Goal: Task Accomplishment & Management: Complete application form

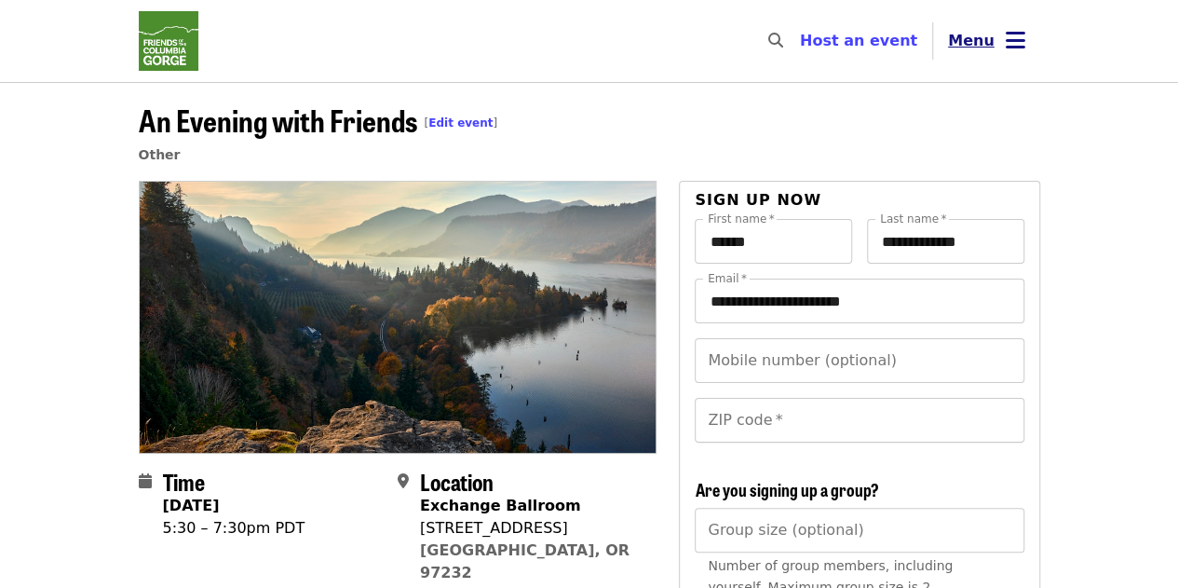
click at [972, 47] on span "Menu" at bounding box center [971, 41] width 47 height 18
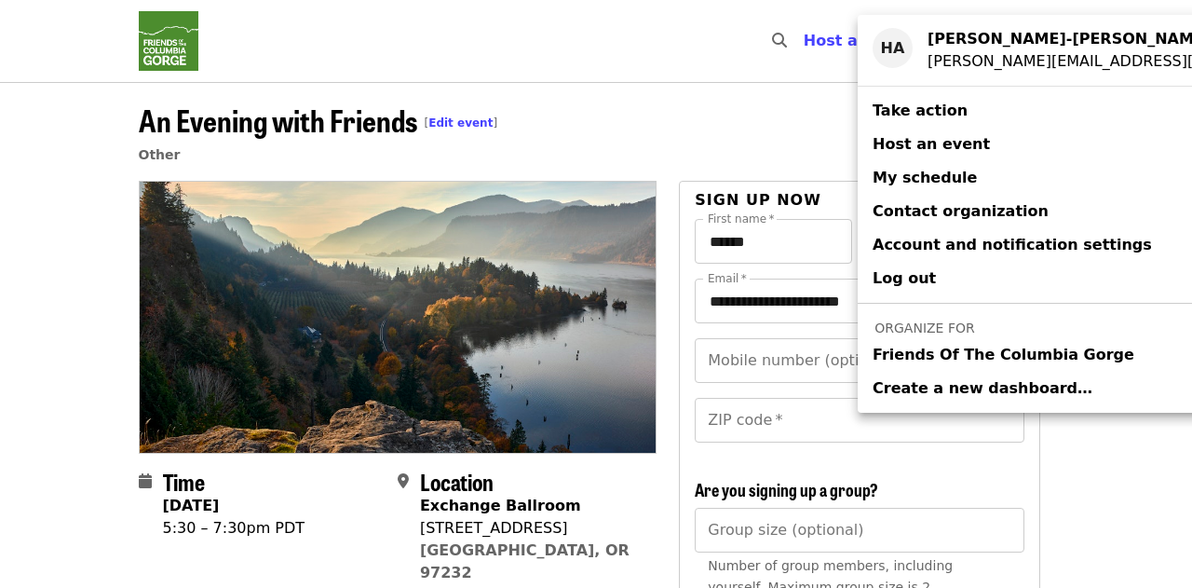
click at [909, 355] on span "Friends Of The Columbia Gorge" at bounding box center [1004, 355] width 262 height 22
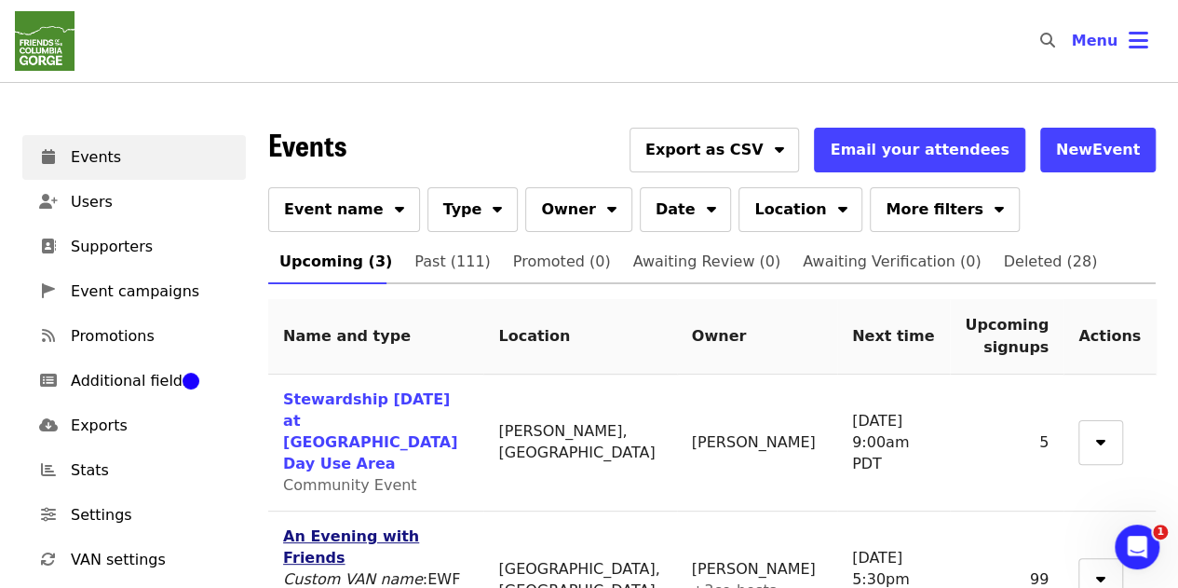
click at [398, 527] on link "An Evening with Friends" at bounding box center [351, 546] width 136 height 39
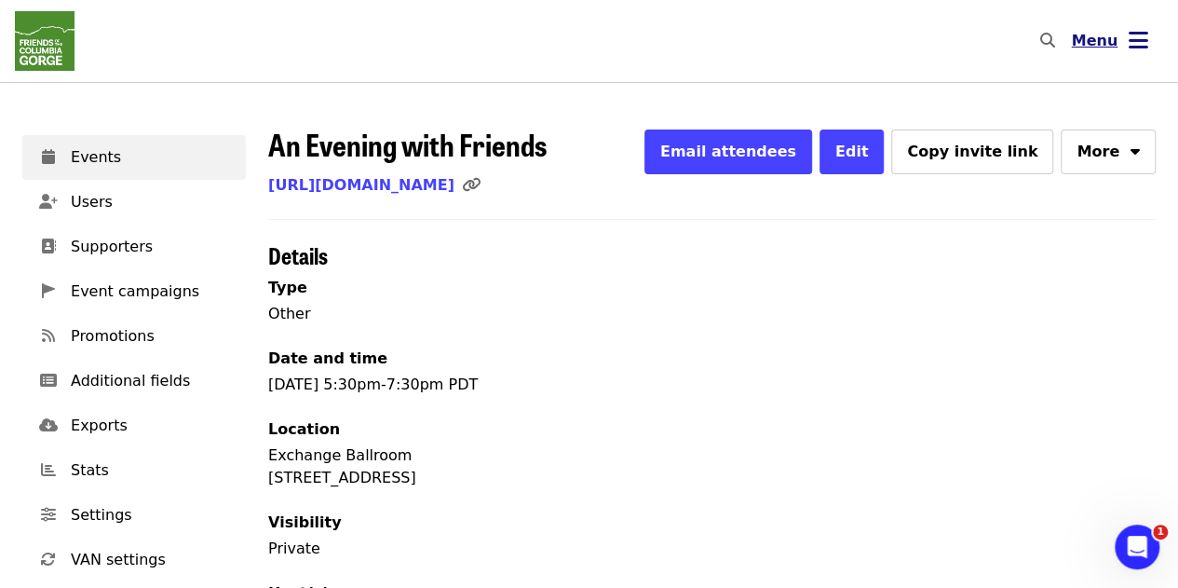
click at [1087, 51] on span "Menu" at bounding box center [1094, 41] width 47 height 22
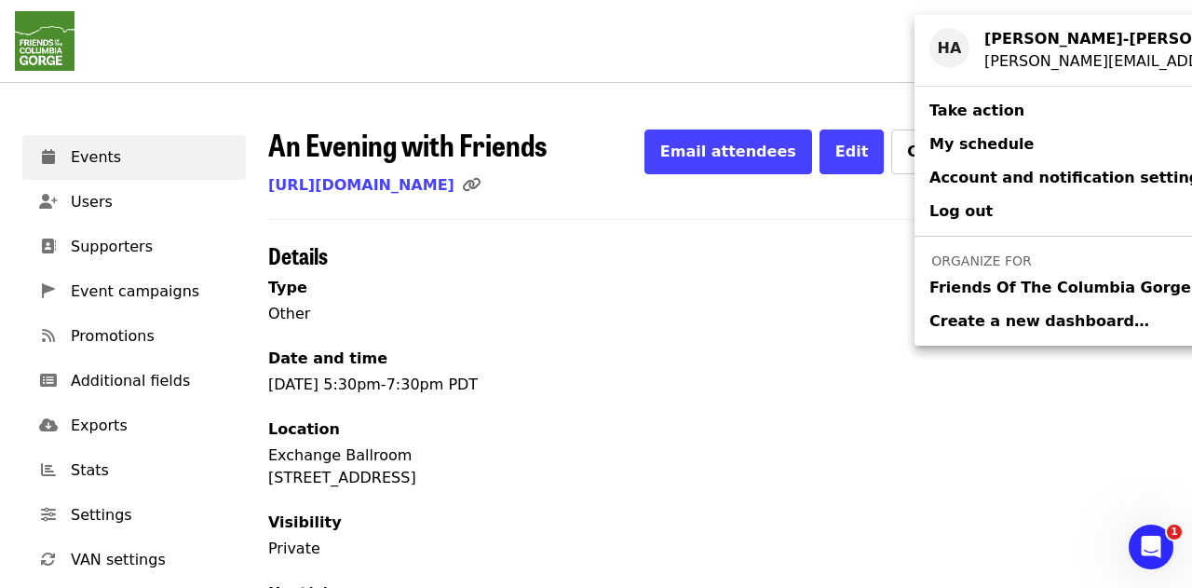
click at [991, 291] on span "Friends Of The Columbia Gorge" at bounding box center [1060, 288] width 262 height 22
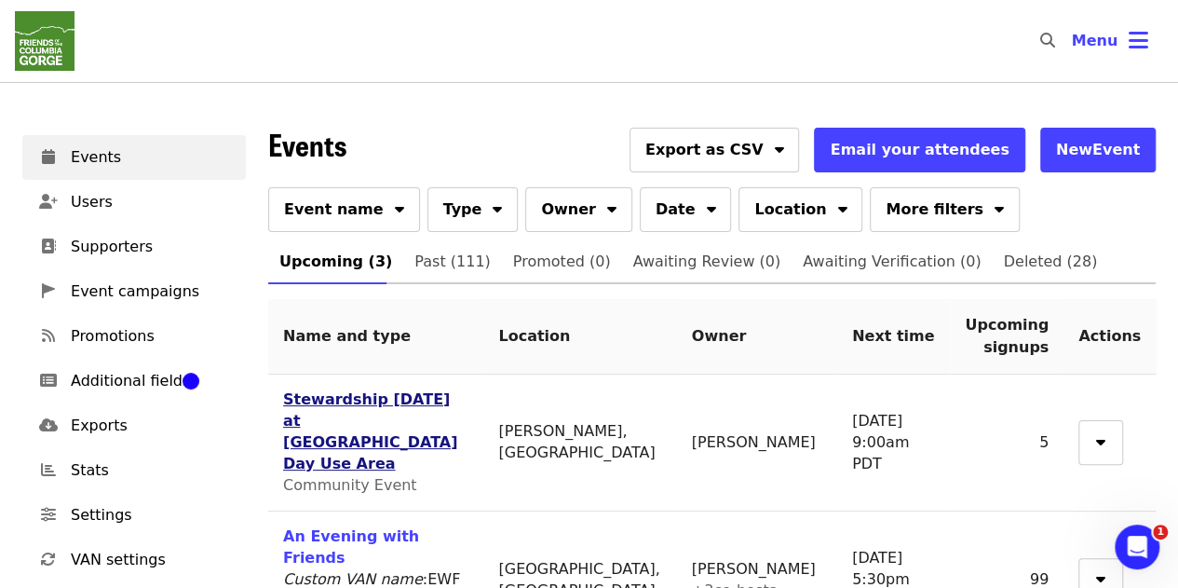
click at [337, 408] on link "Stewardship [DATE] at [GEOGRAPHIC_DATA] Day Use Area" at bounding box center [370, 431] width 174 height 82
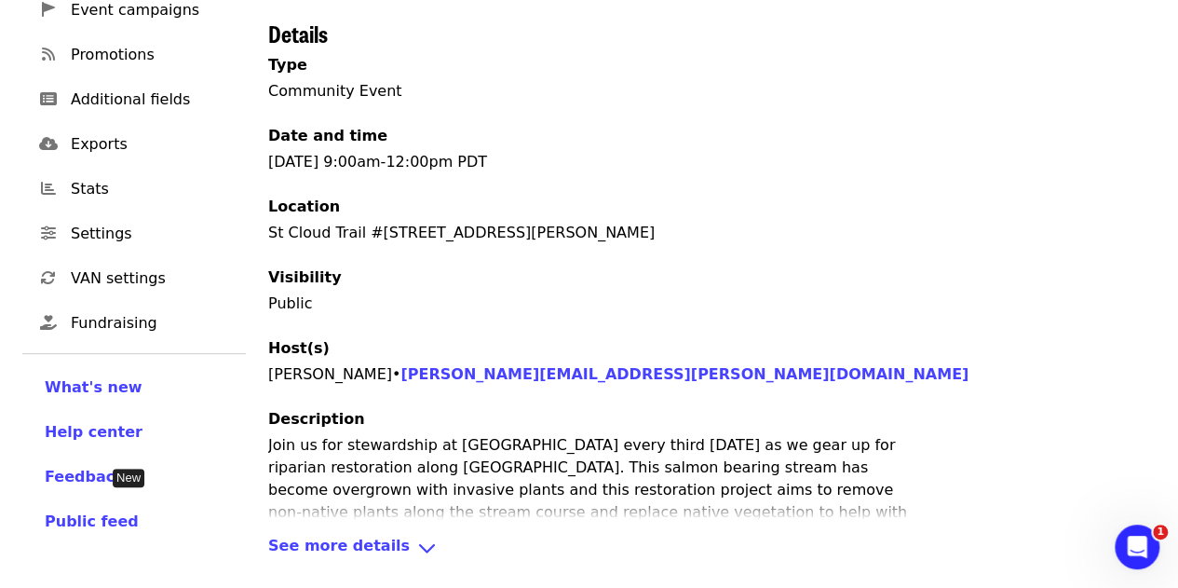
scroll to position [343, 0]
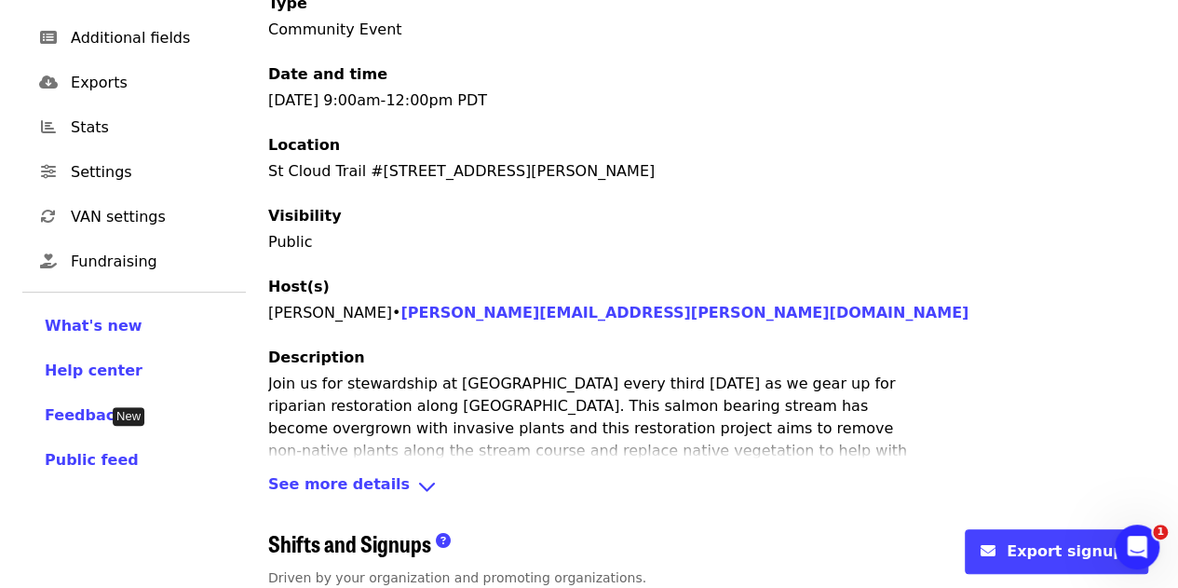
click at [371, 473] on span "See more details" at bounding box center [339, 486] width 142 height 27
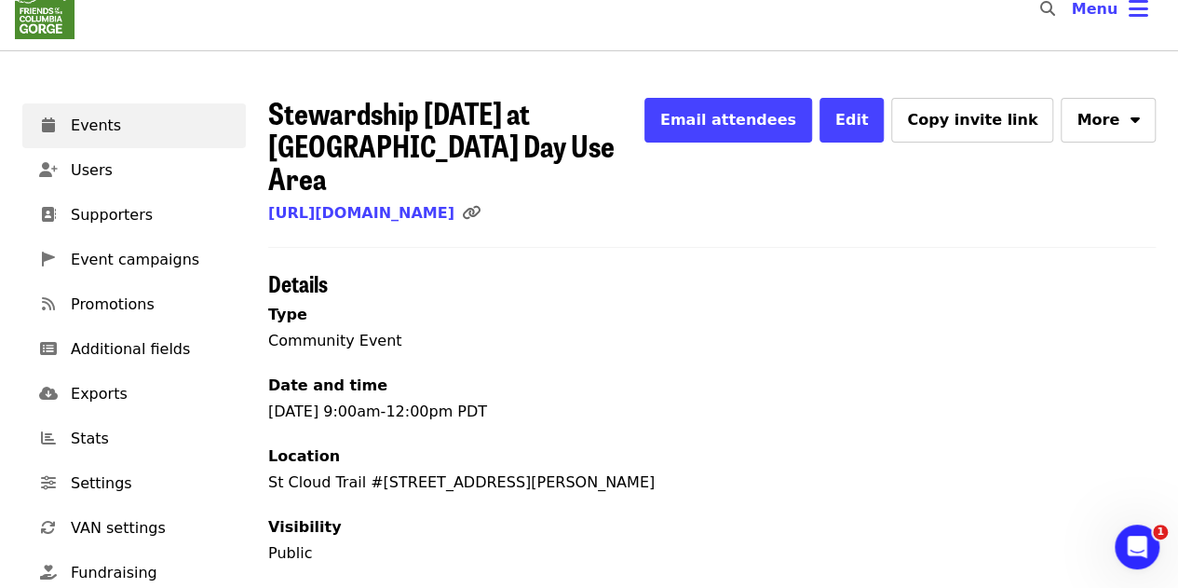
scroll to position [0, 0]
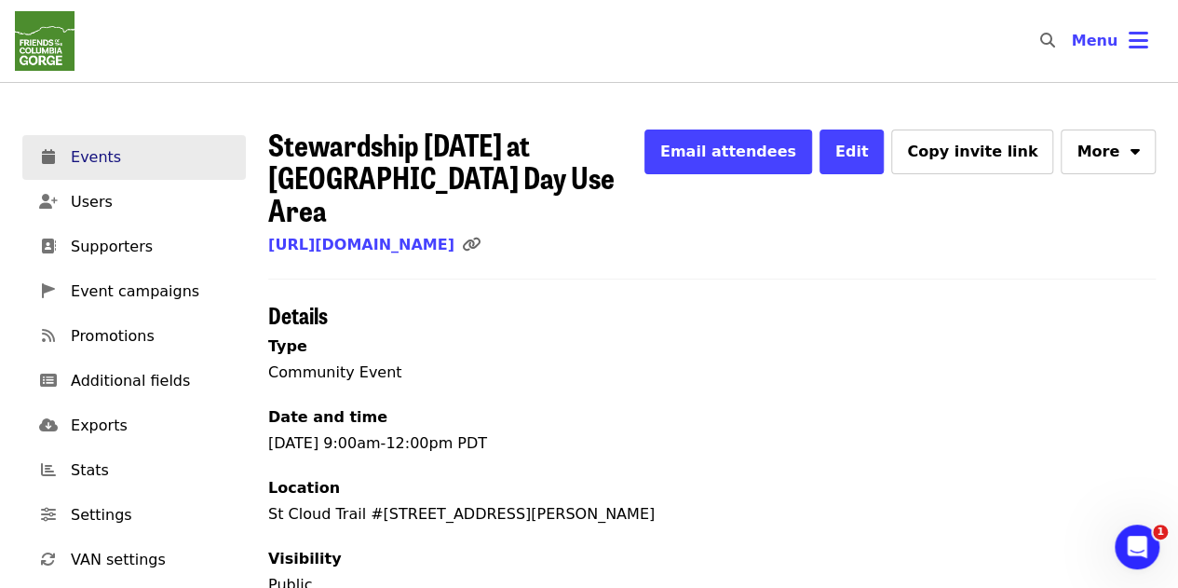
drag, startPoint x: 174, startPoint y: 0, endPoint x: 76, endPoint y: 157, distance: 185.3
click at [76, 157] on span "Events" at bounding box center [151, 157] width 160 height 22
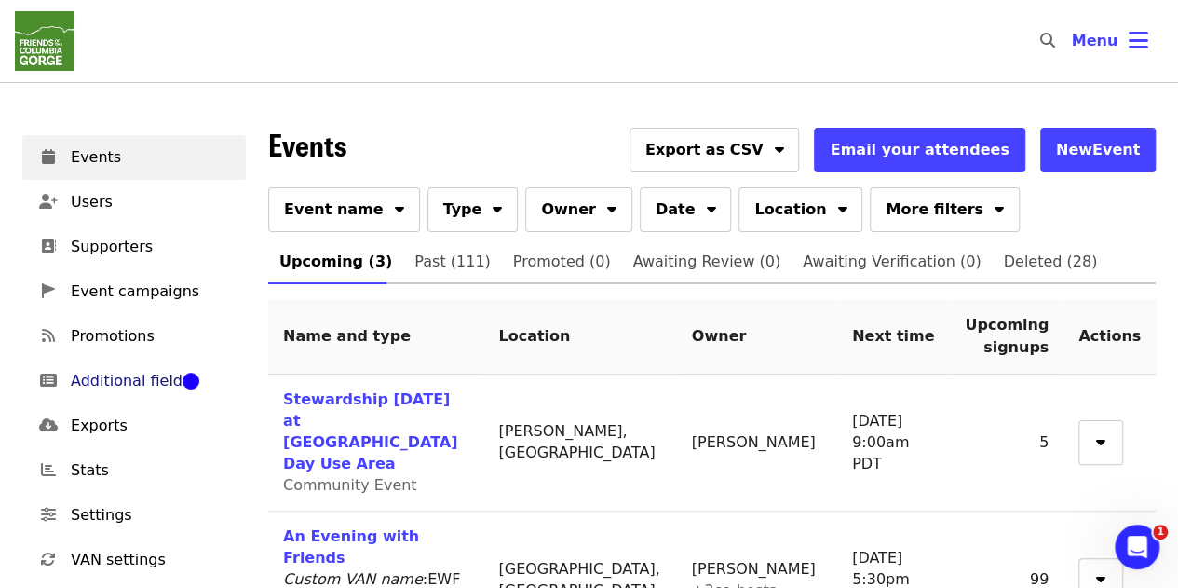
click at [123, 373] on span "Additional fields" at bounding box center [151, 381] width 160 height 22
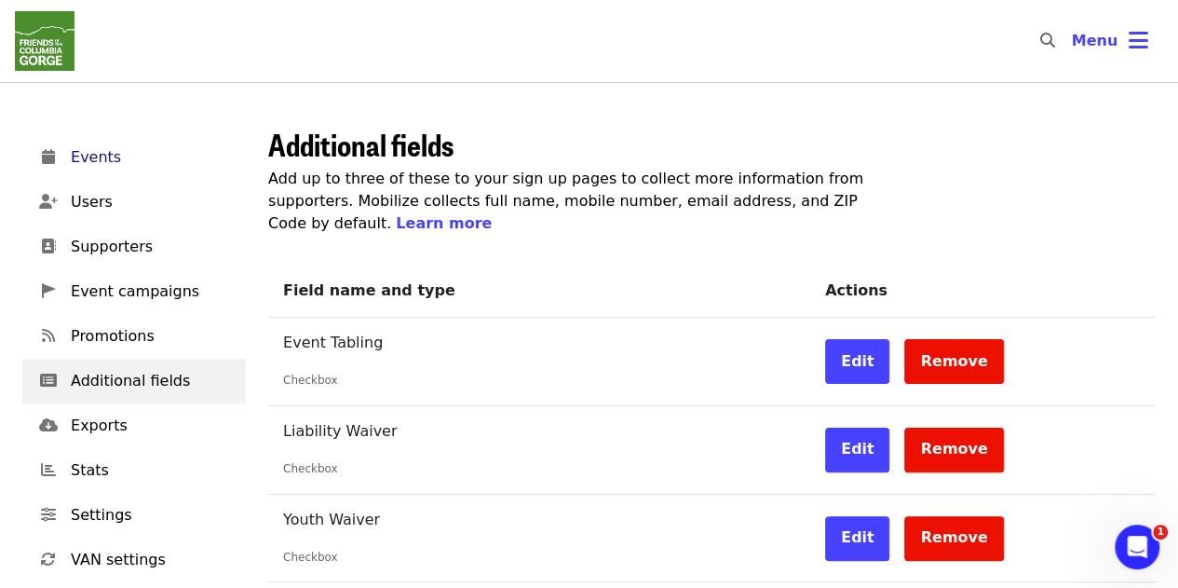
click at [108, 150] on span "Events" at bounding box center [151, 157] width 160 height 22
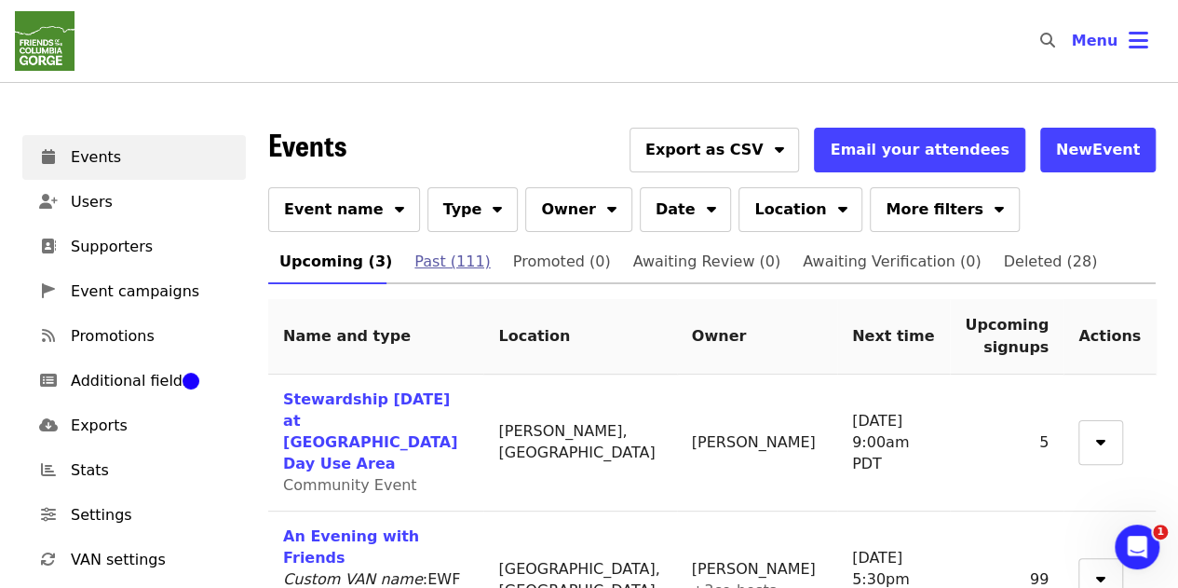
click at [425, 265] on span "Past (111)" at bounding box center [451, 262] width 75 height 26
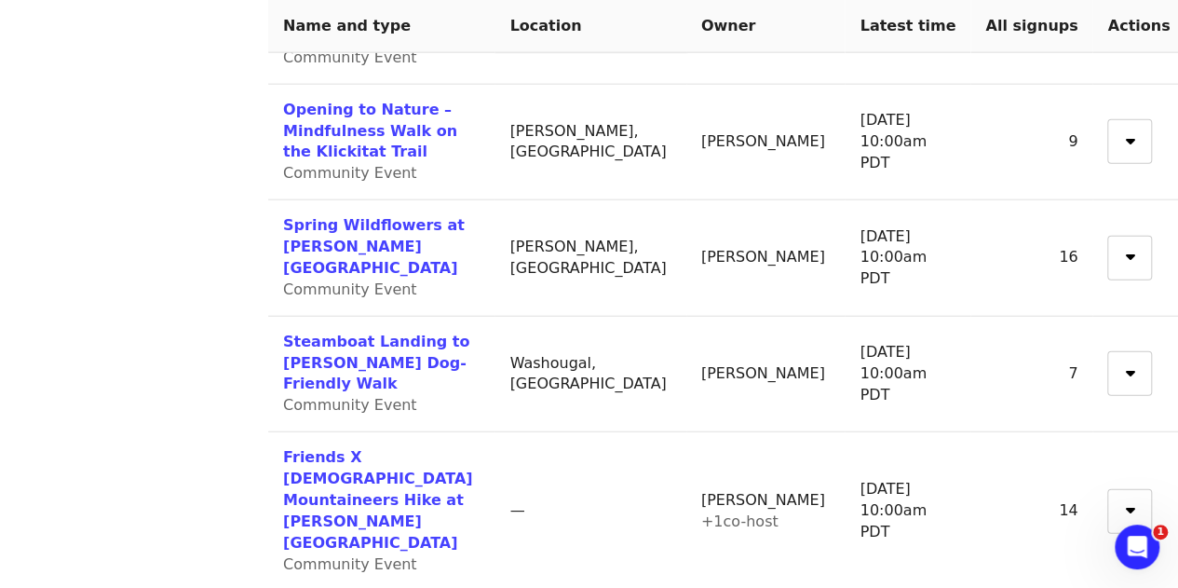
scroll to position [2243, 0]
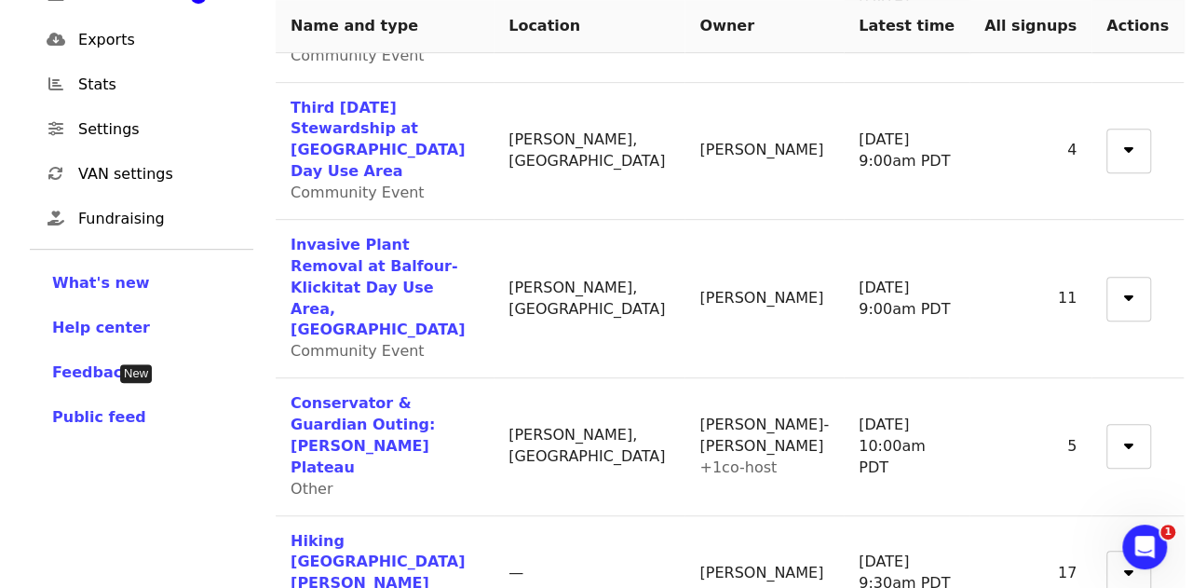
scroll to position [387, 0]
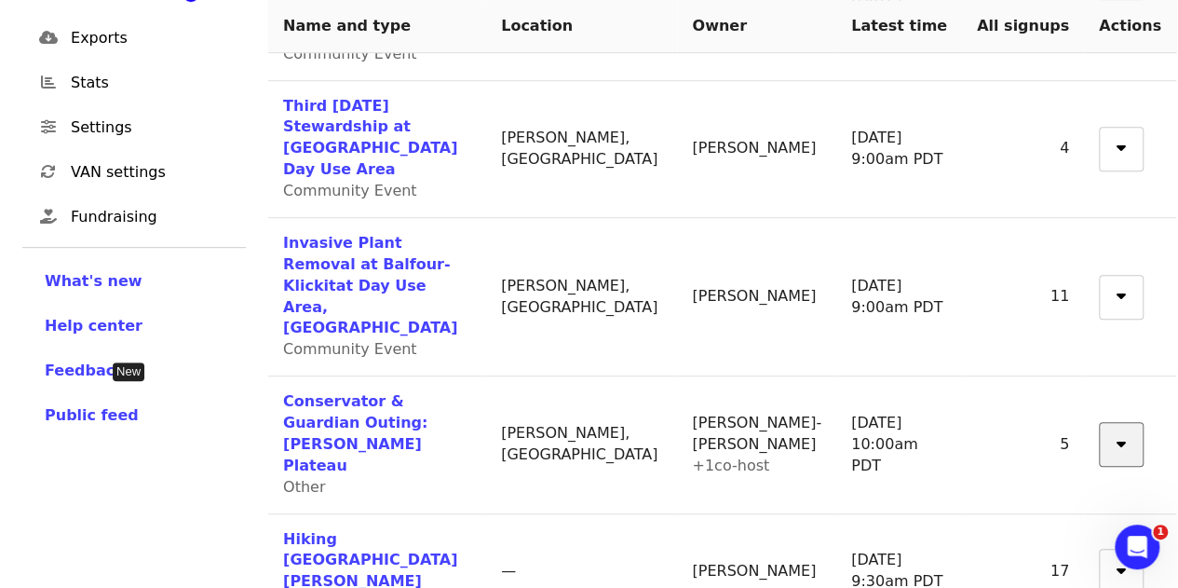
click at [1117, 432] on icon "sort-down icon" at bounding box center [1121, 441] width 9 height 18
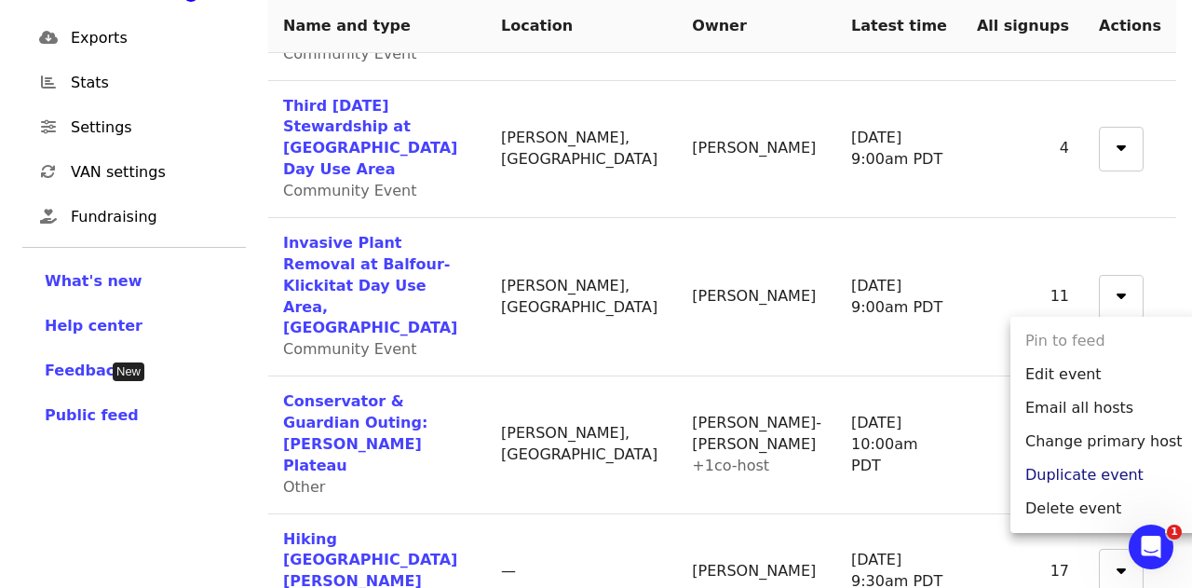
click at [1087, 474] on link "Duplicate event" at bounding box center [1103, 475] width 187 height 34
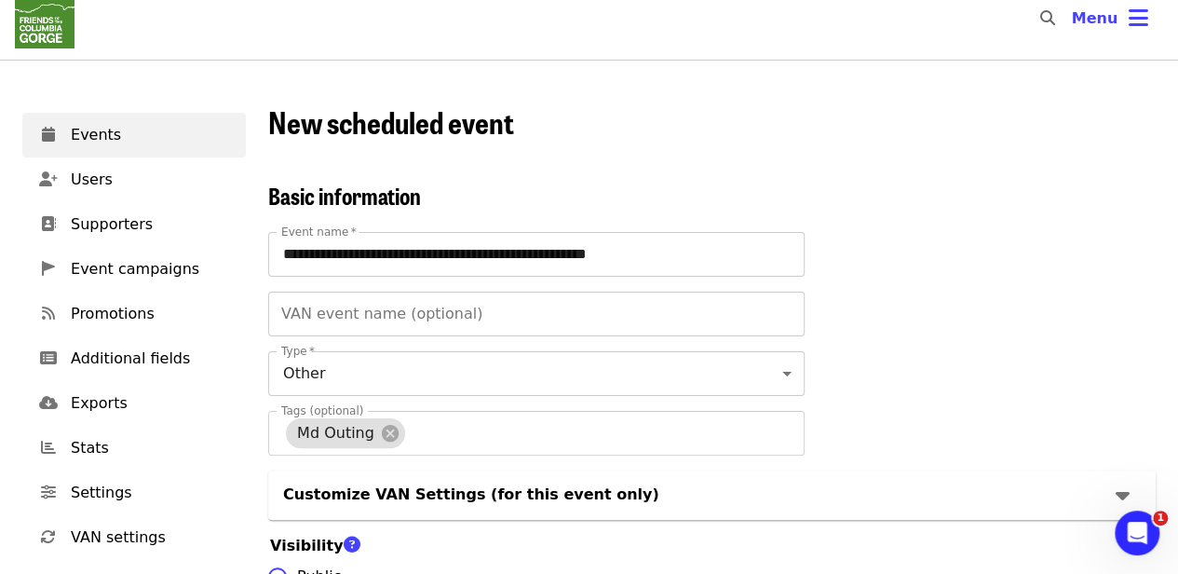
scroll to position [23, 0]
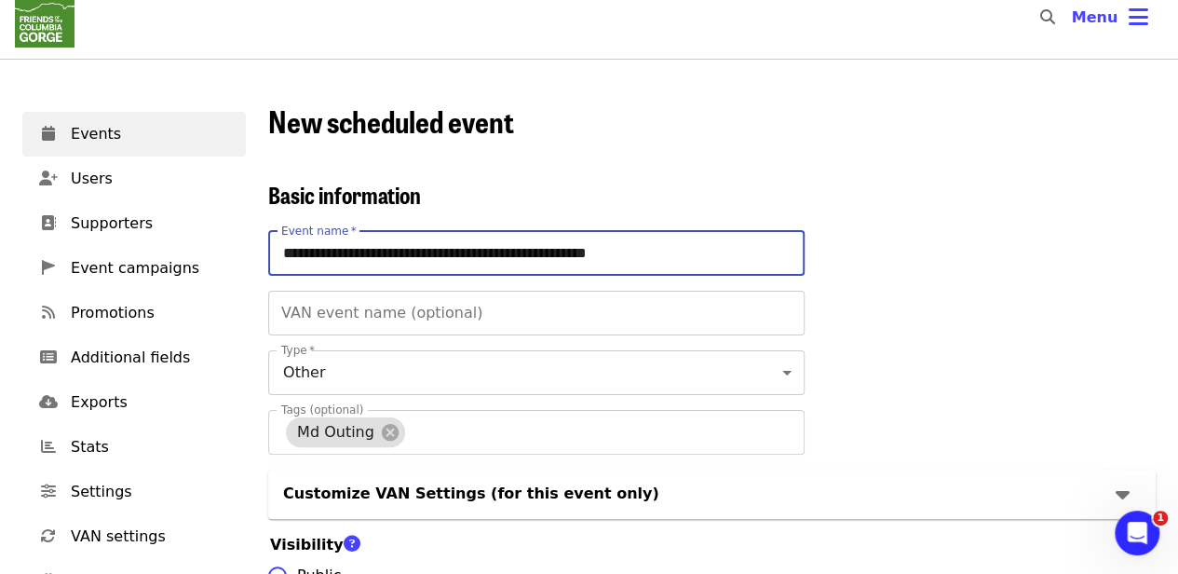
click at [346, 258] on input "**********" at bounding box center [536, 253] width 536 height 45
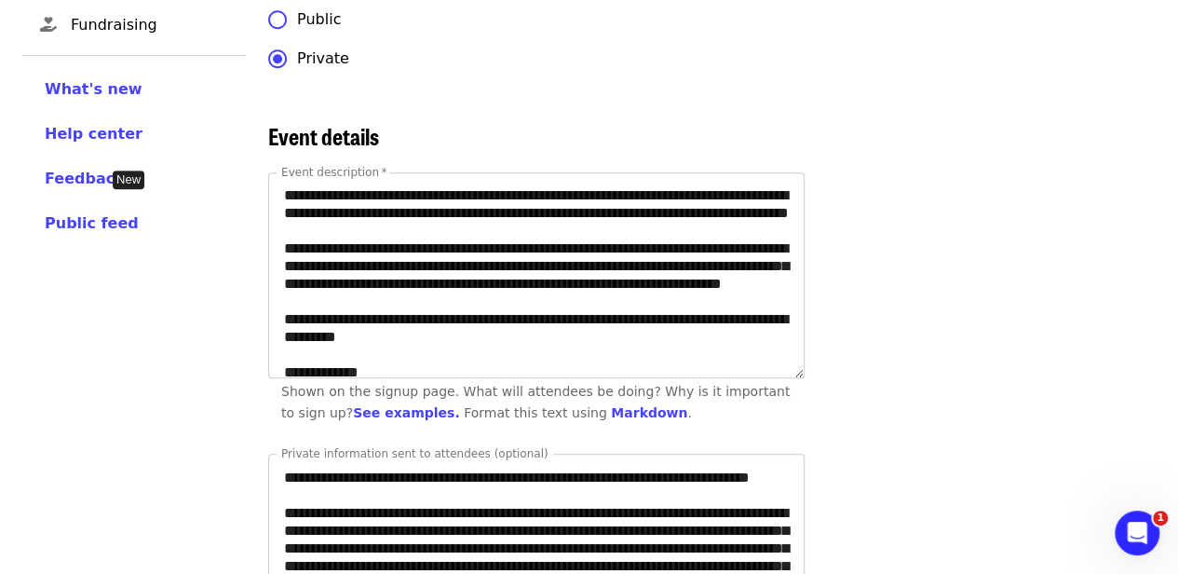
scroll to position [581, 0]
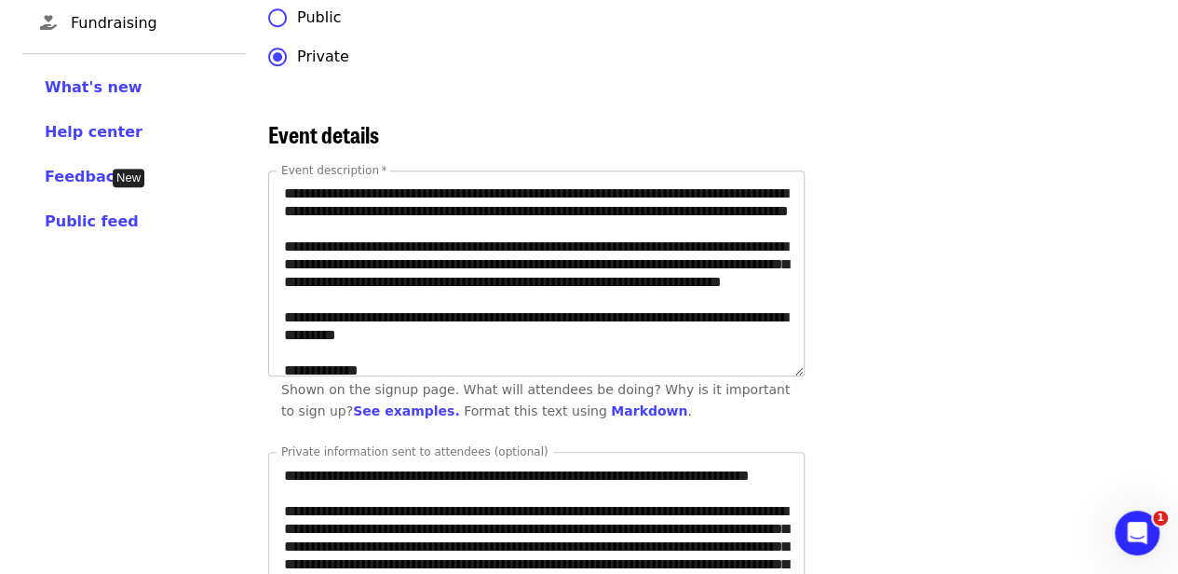
type input "**********"
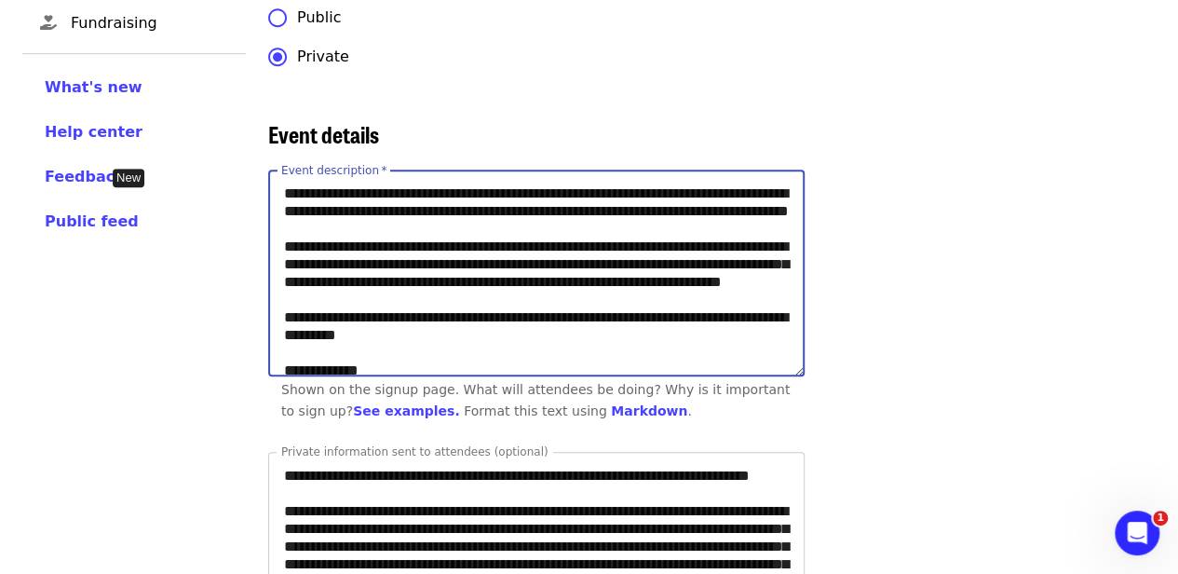
click at [405, 214] on textarea "**********" at bounding box center [536, 273] width 535 height 204
click at [674, 311] on textarea "**********" at bounding box center [536, 273] width 535 height 204
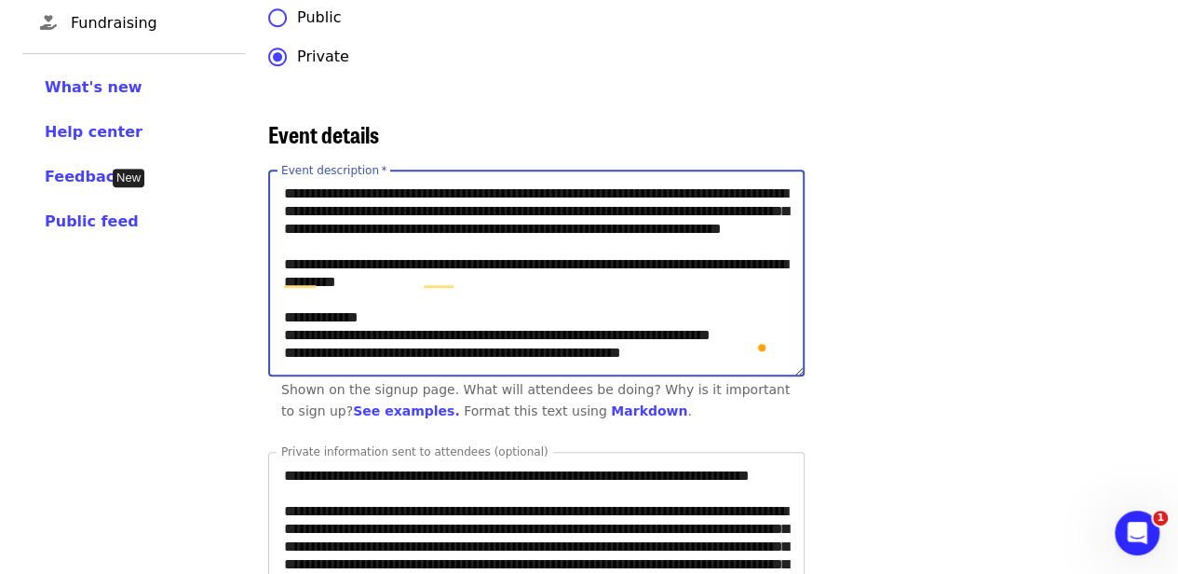
scroll to position [0, 0]
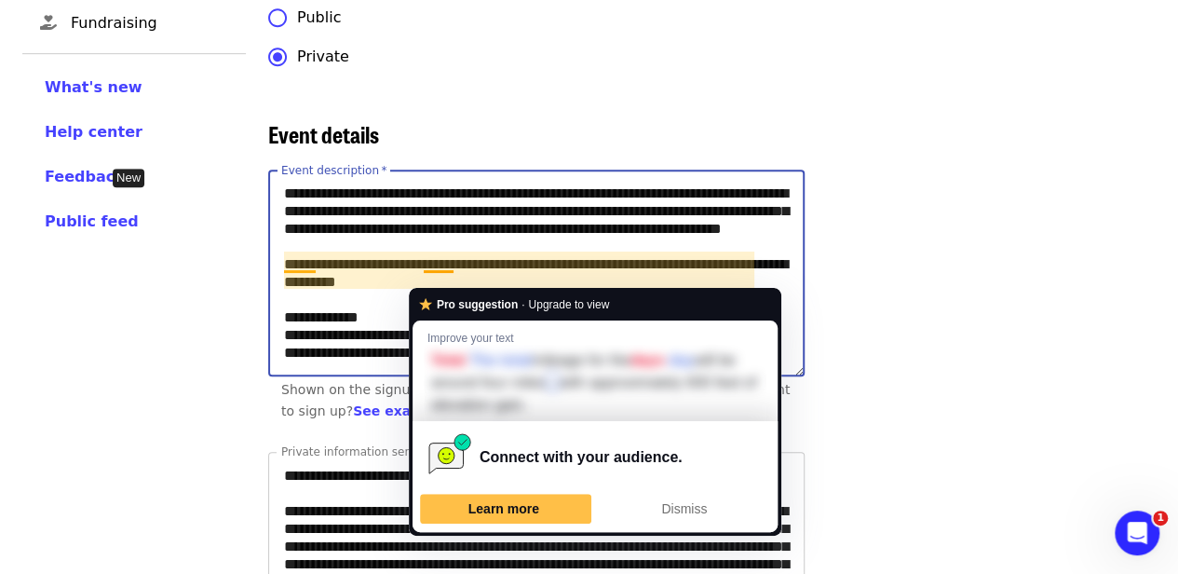
click at [454, 280] on textarea "**********" at bounding box center [536, 273] width 535 height 204
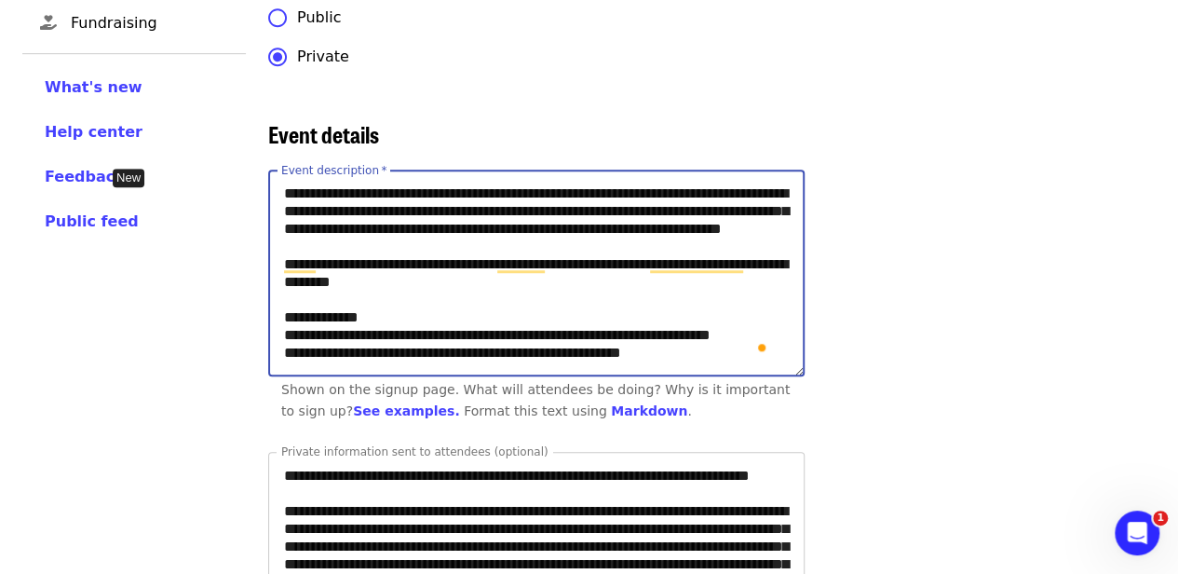
click at [562, 297] on textarea "**********" at bounding box center [536, 273] width 535 height 204
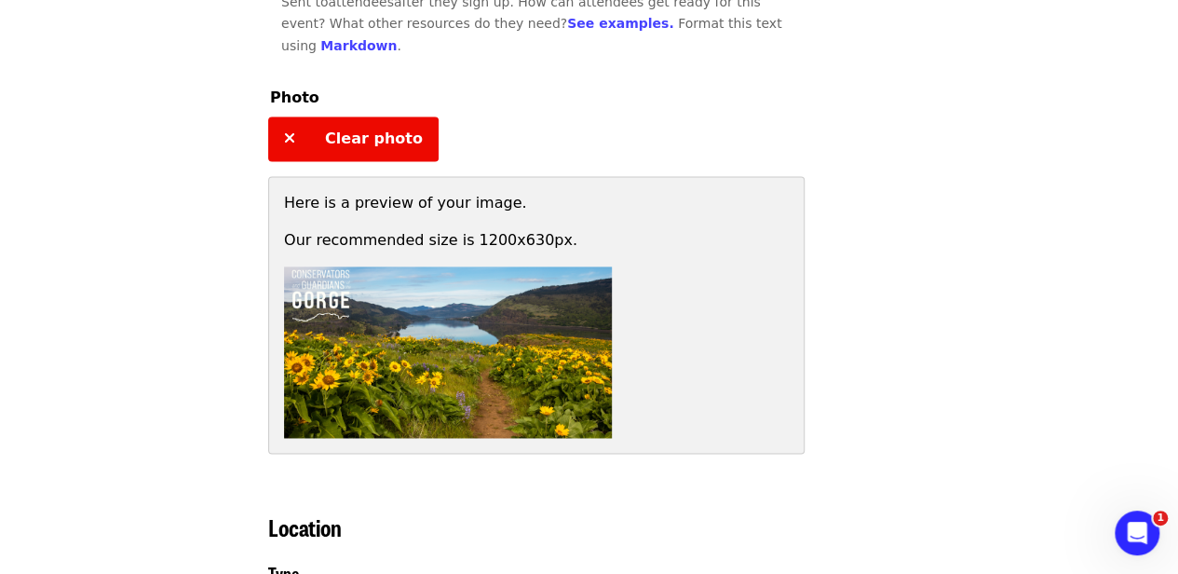
type textarea "**********"
click at [359, 135] on span "Clear photo" at bounding box center [374, 138] width 98 height 18
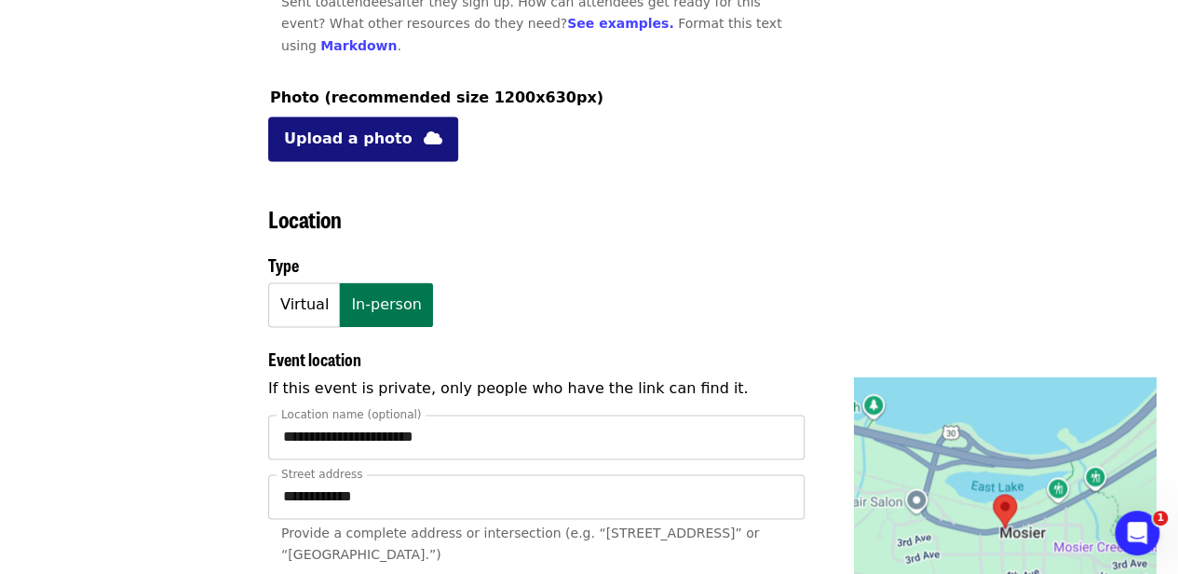
click at [368, 135] on span "Upload a photo" at bounding box center [348, 139] width 129 height 22
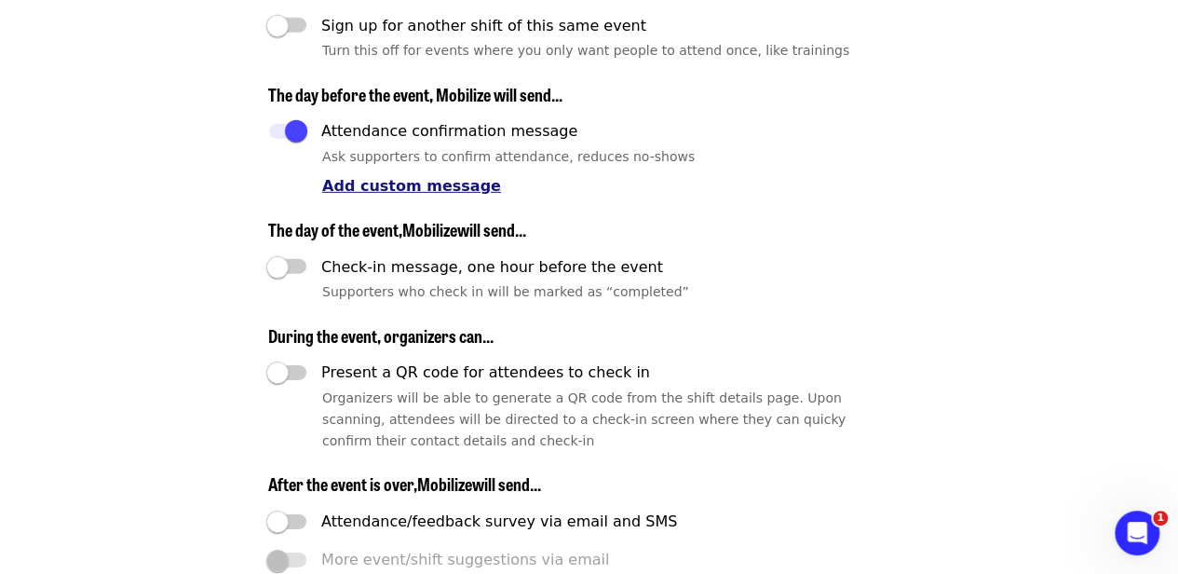
click at [387, 195] on span "Add custom message" at bounding box center [411, 186] width 179 height 18
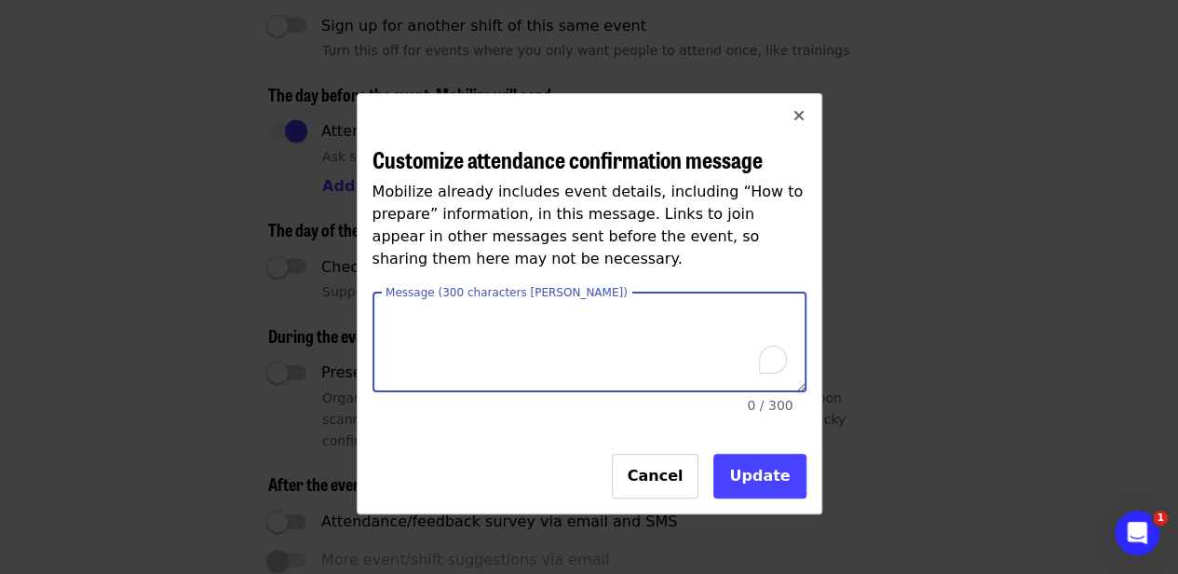
click at [572, 318] on textarea "Message (300 characters [PERSON_NAME])" at bounding box center [589, 342] width 432 height 98
type textarea "*"
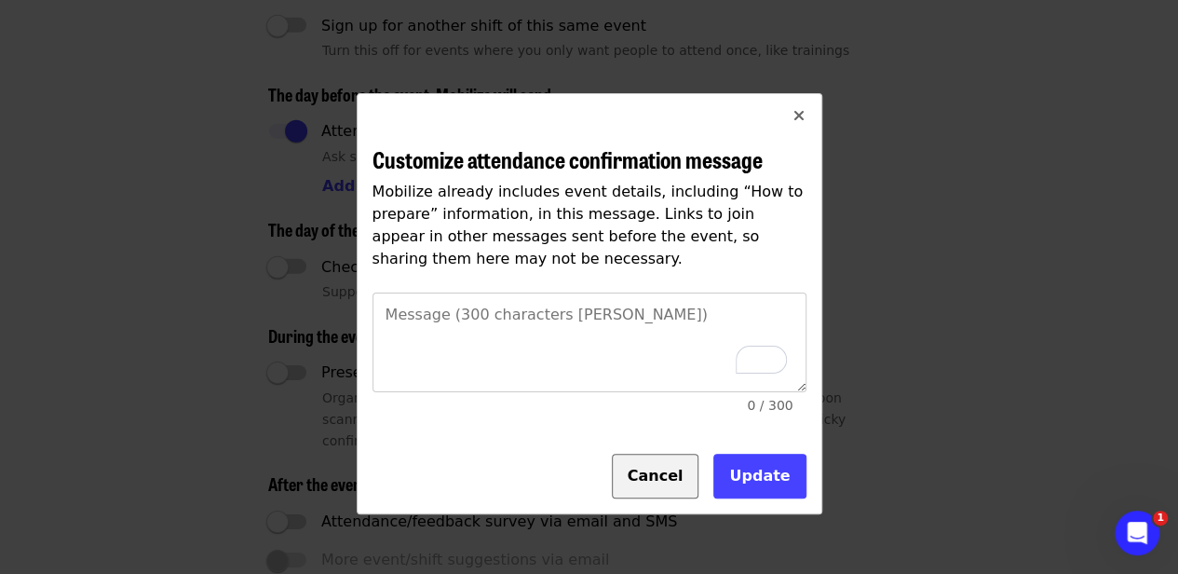
click at [692, 490] on button "Cancel" at bounding box center [656, 475] width 88 height 45
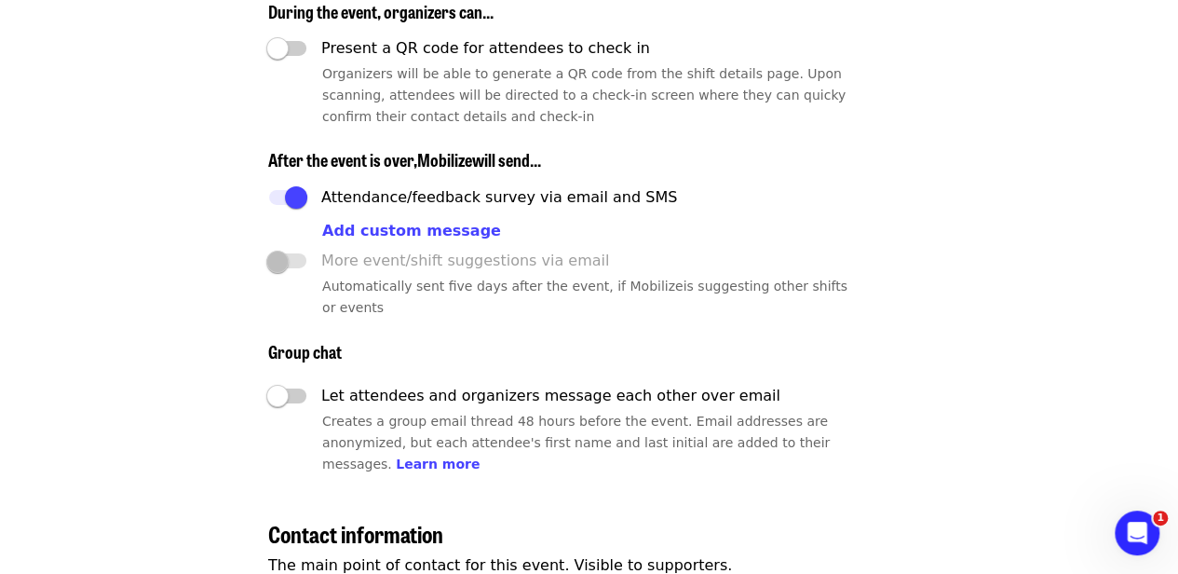
scroll to position [3078, 0]
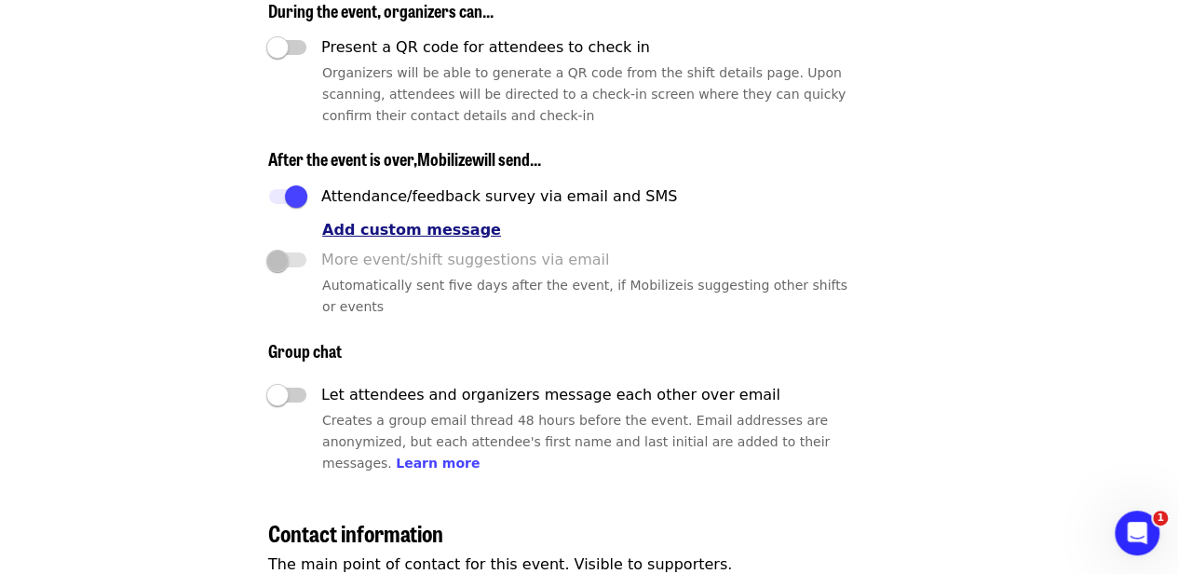
click at [408, 238] on span "Add custom message" at bounding box center [411, 230] width 179 height 18
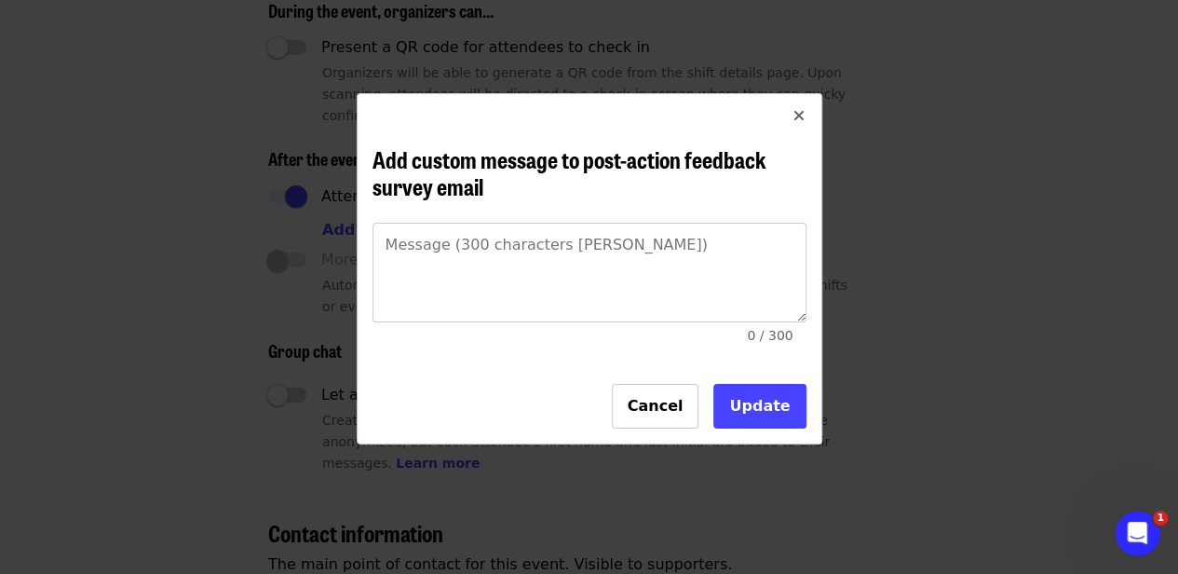
click at [816, 109] on button "Close" at bounding box center [799, 116] width 45 height 45
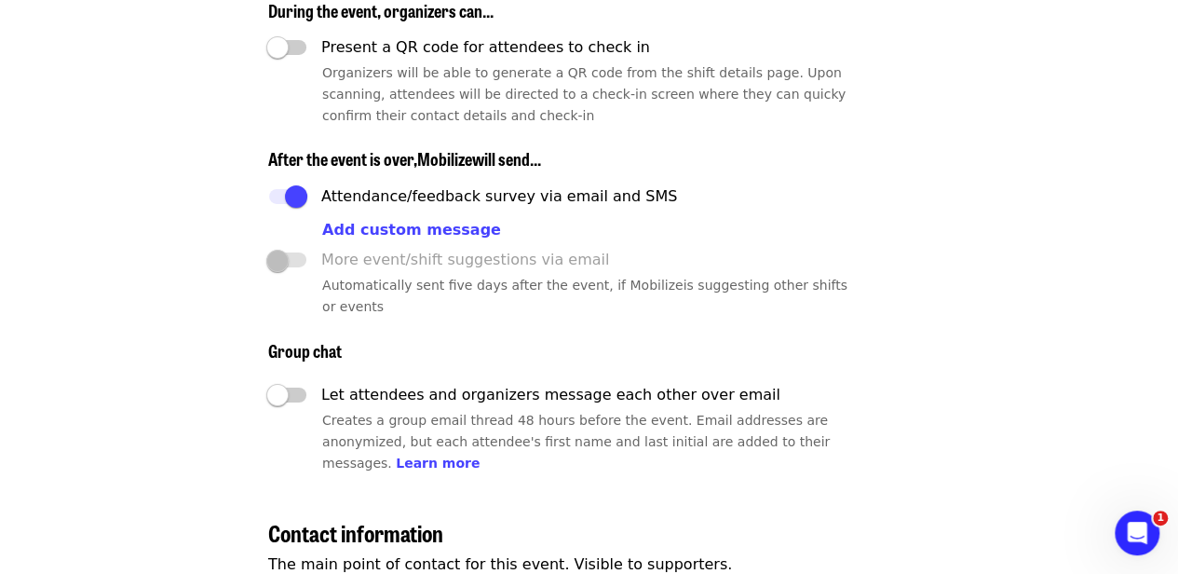
click at [825, 202] on div "After the event is over, Mobilize will send... Attendance/feedback survey via e…" at bounding box center [711, 233] width 887 height 169
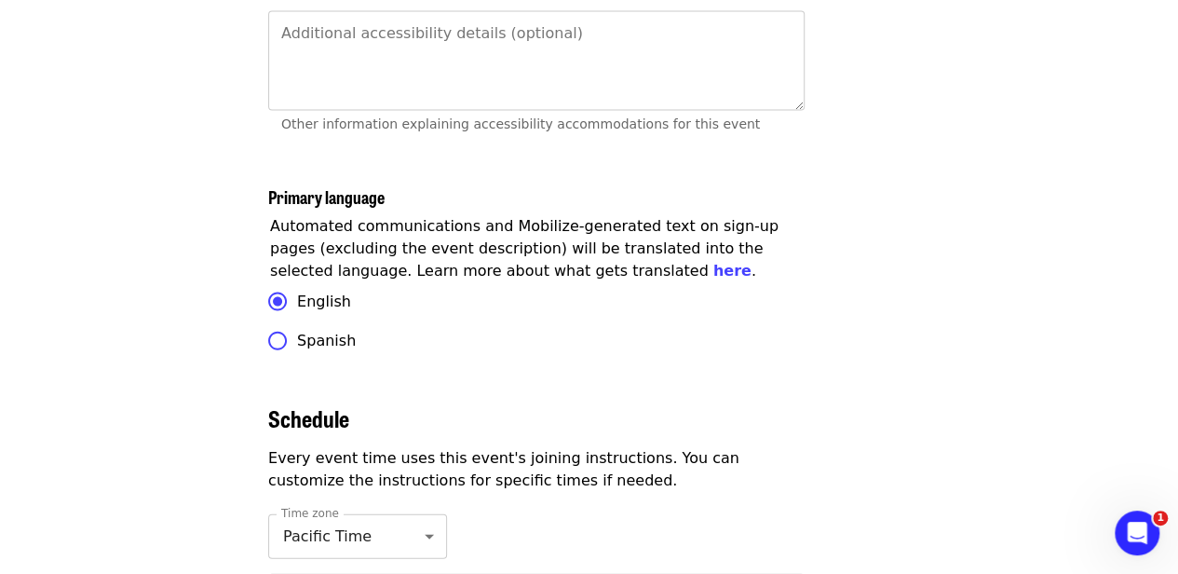
scroll to position [5547, 0]
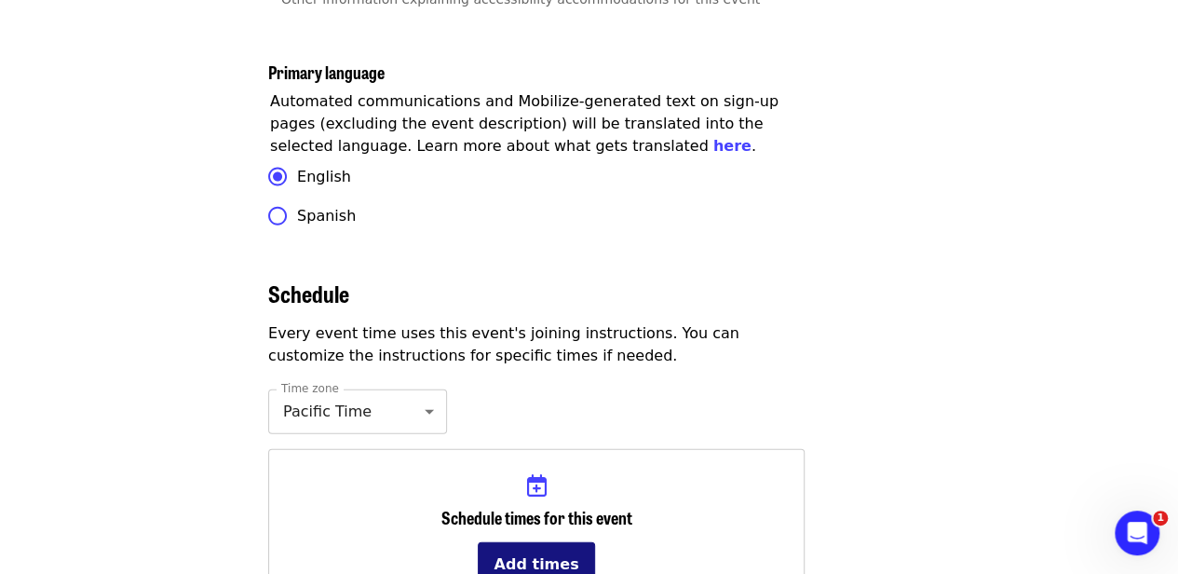
click at [505, 542] on button "Add times" at bounding box center [536, 564] width 116 height 45
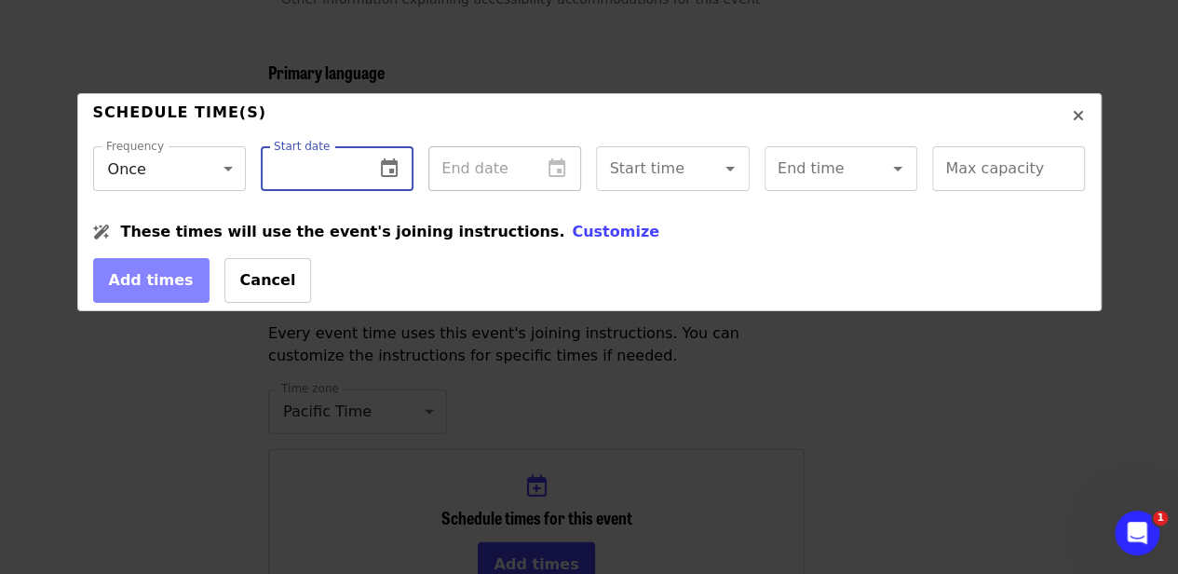
click at [346, 161] on input "text" at bounding box center [310, 168] width 99 height 45
click at [384, 167] on icon "change date" at bounding box center [389, 168] width 22 height 22
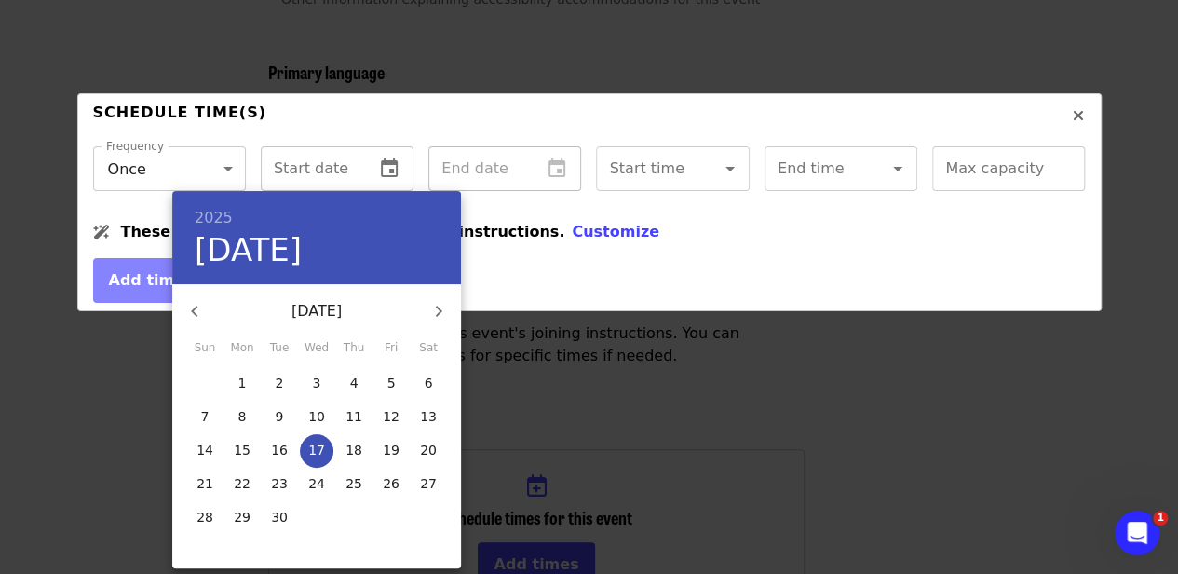
scroll to position [5533, 0]
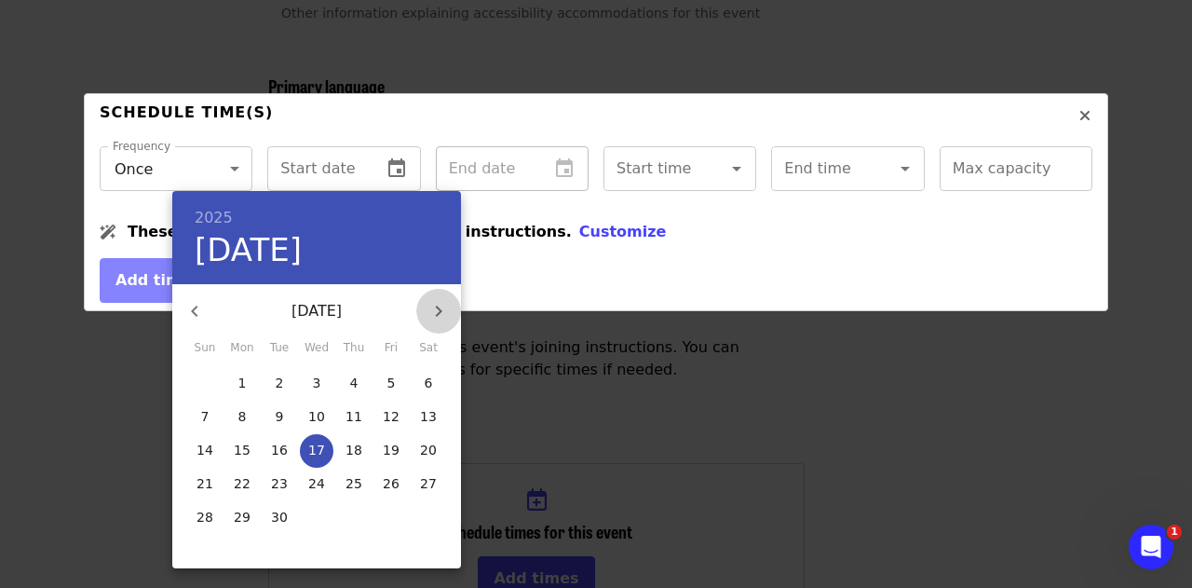
click at [432, 314] on icon "button" at bounding box center [438, 311] width 22 height 22
click at [357, 481] on p "23" at bounding box center [353, 483] width 17 height 19
type input "**********"
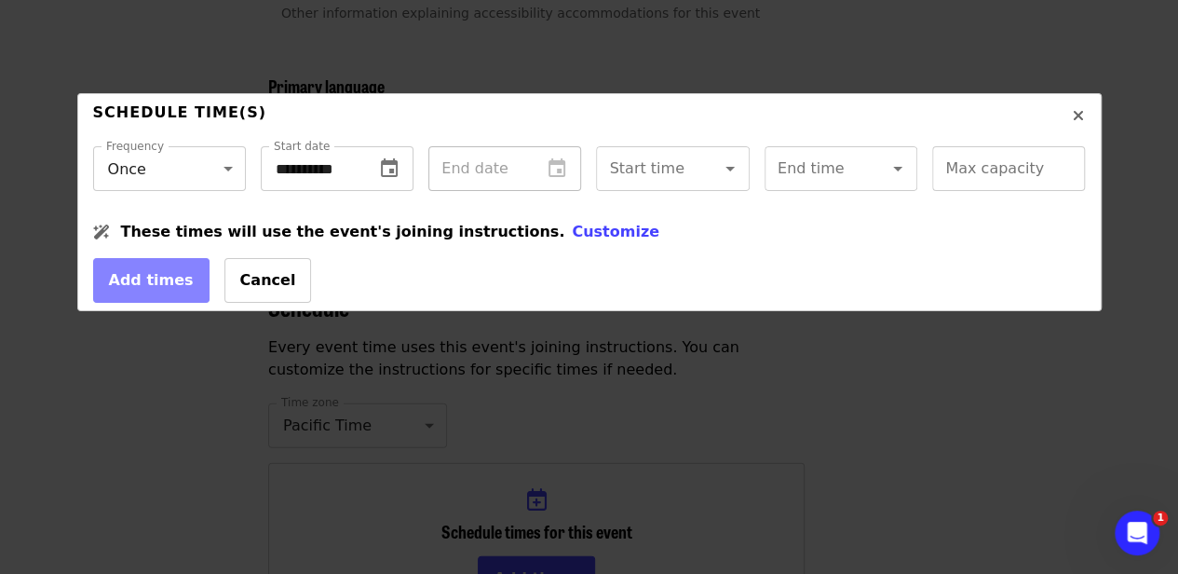
click at [551, 175] on div "End date" at bounding box center [504, 168] width 153 height 45
click at [719, 174] on icon "Open" at bounding box center [730, 168] width 22 height 22
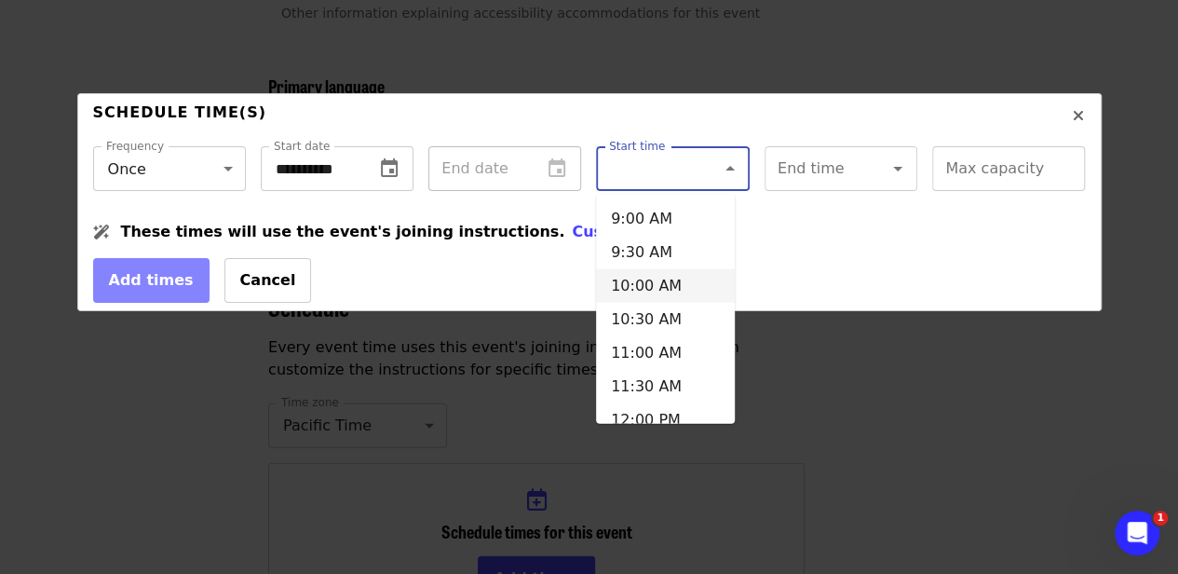
click at [644, 286] on li "10:00 AM" at bounding box center [665, 286] width 139 height 34
type input "********"
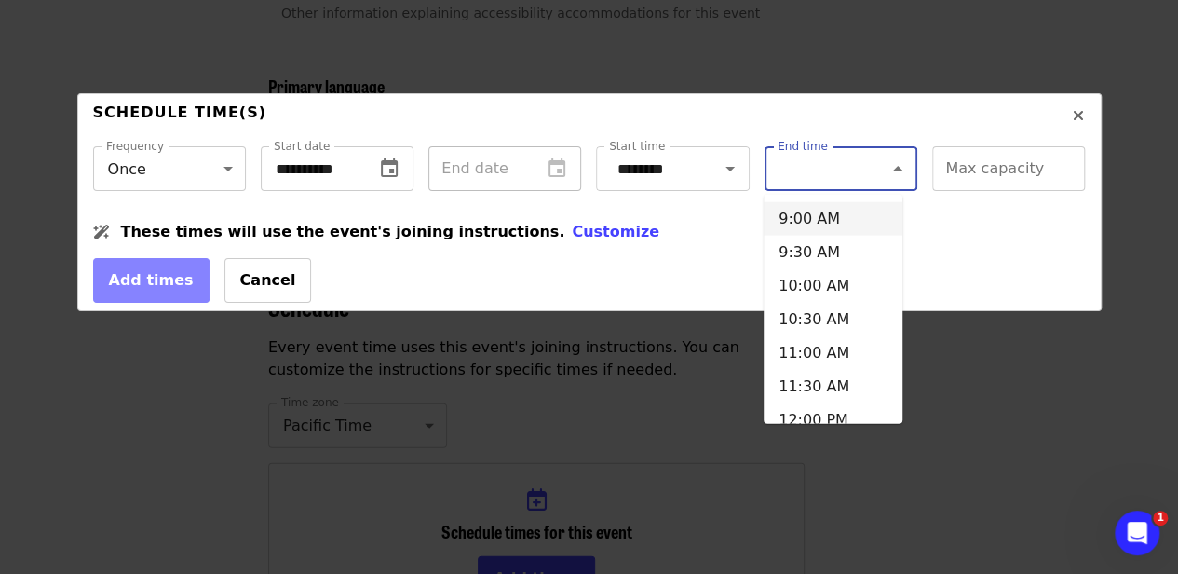
click at [817, 166] on input "End time" at bounding box center [817, 168] width 77 height 35
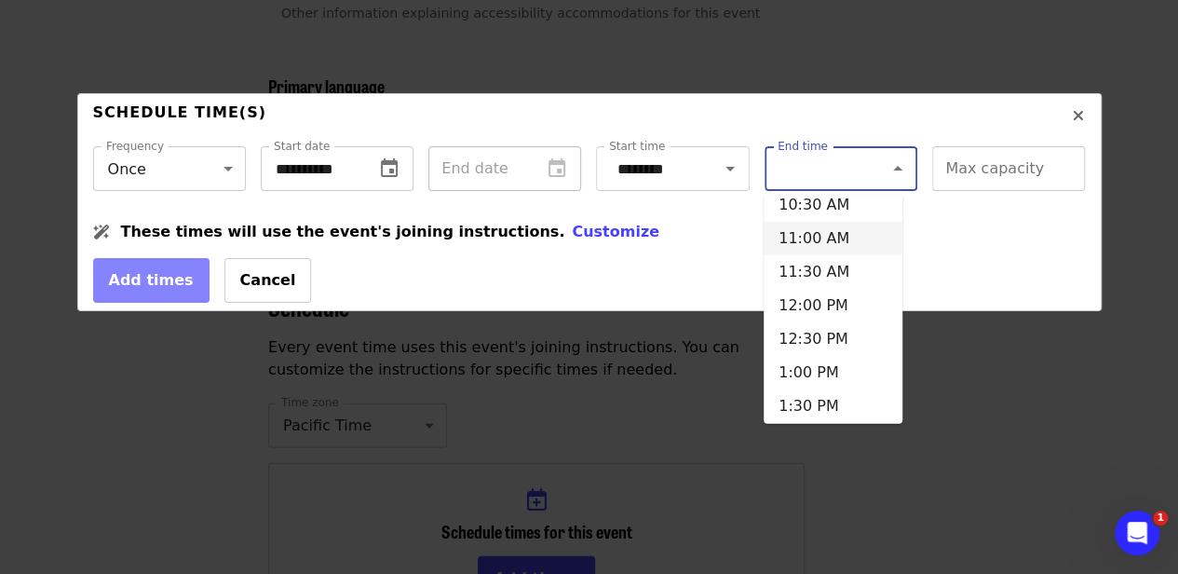
scroll to position [123, 0]
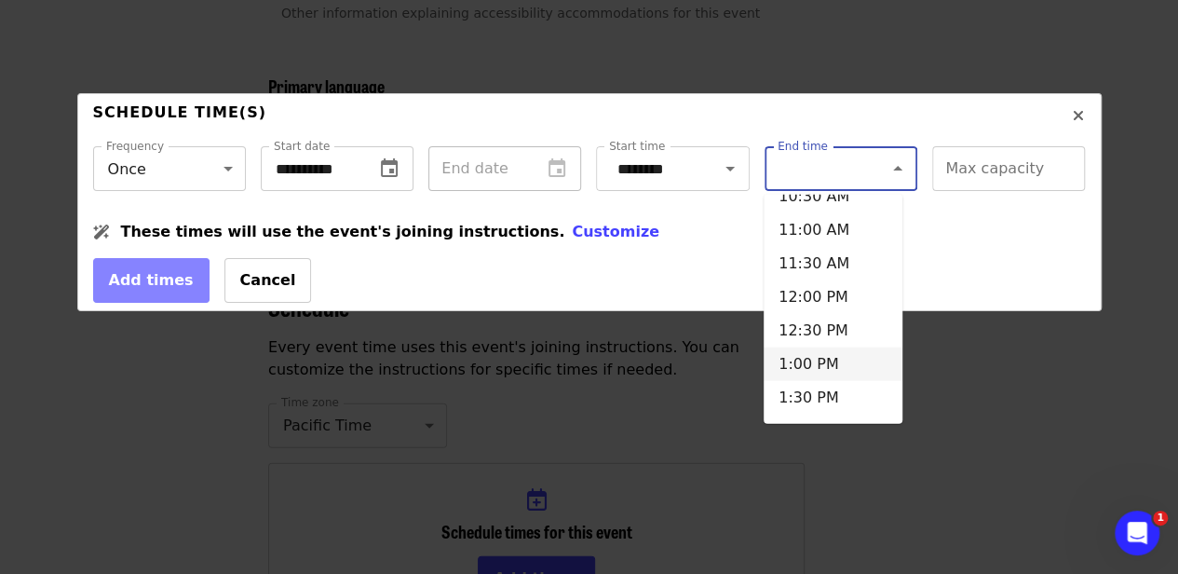
click at [823, 368] on li "1:00 PM" at bounding box center [833, 364] width 139 height 34
type input "*******"
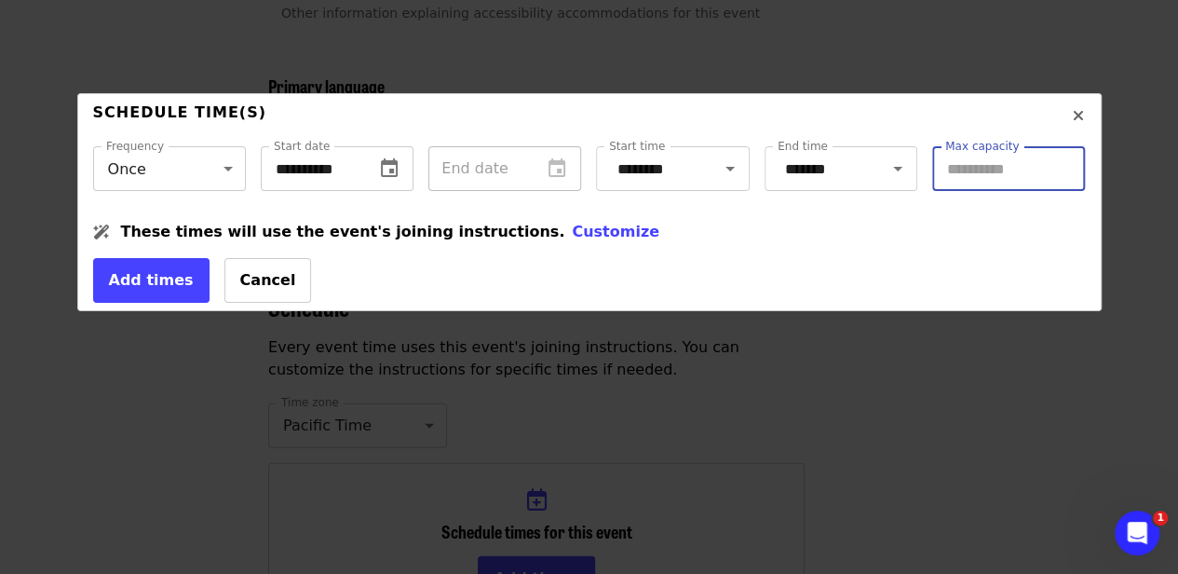
click at [989, 185] on input "Max capacity" at bounding box center [1008, 168] width 153 height 45
click at [710, 243] on div "These times will use the event's joining instructions. Customize" at bounding box center [589, 232] width 993 height 22
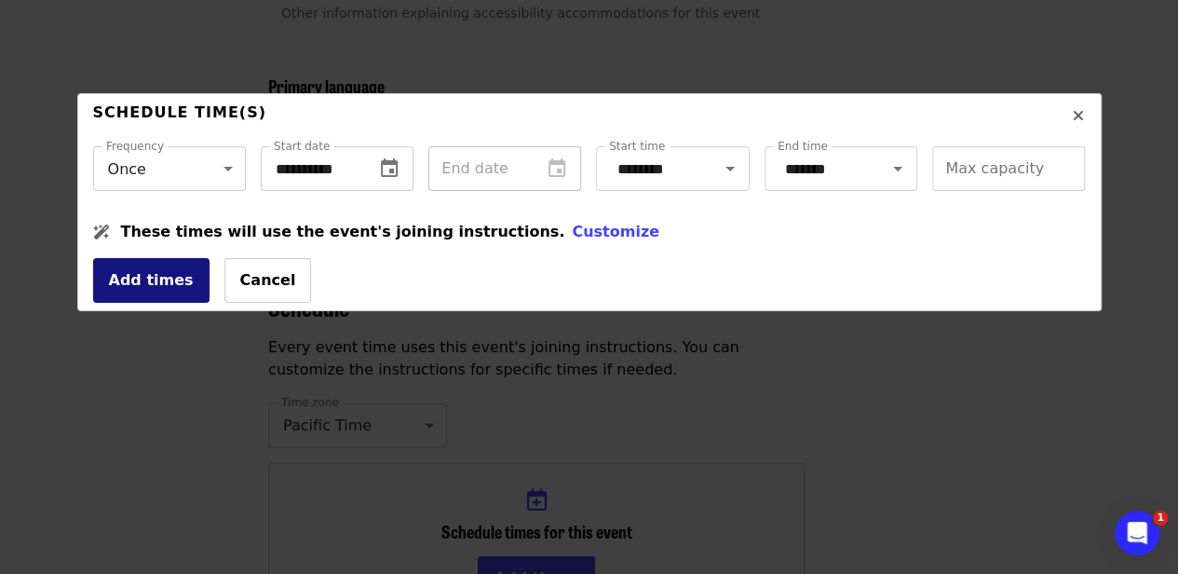
click at [156, 288] on button "Add times" at bounding box center [151, 280] width 116 height 45
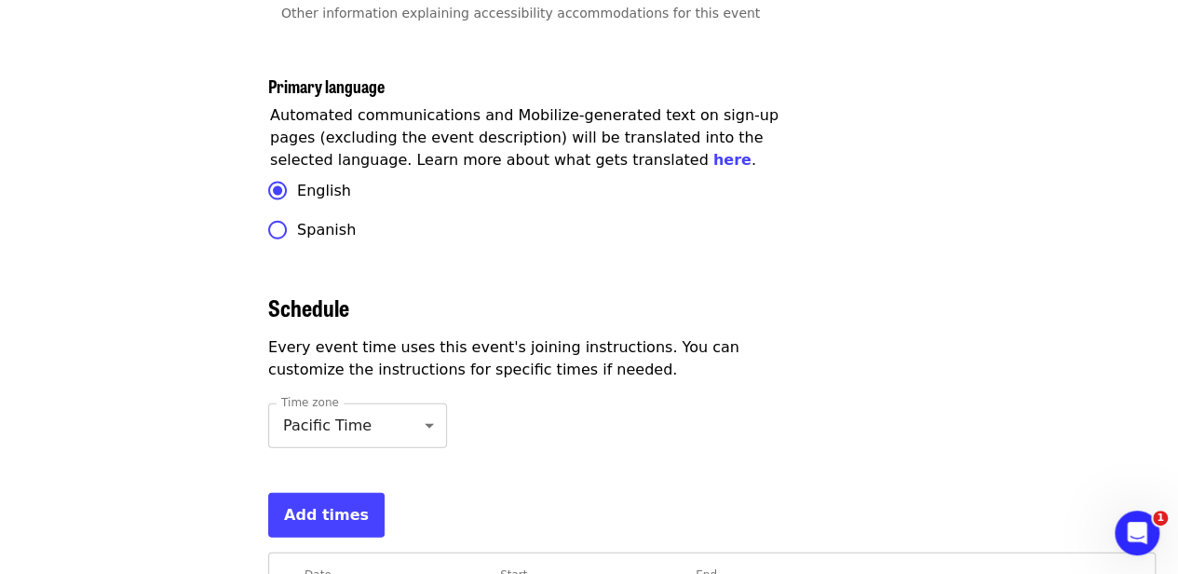
scroll to position [5697, 0]
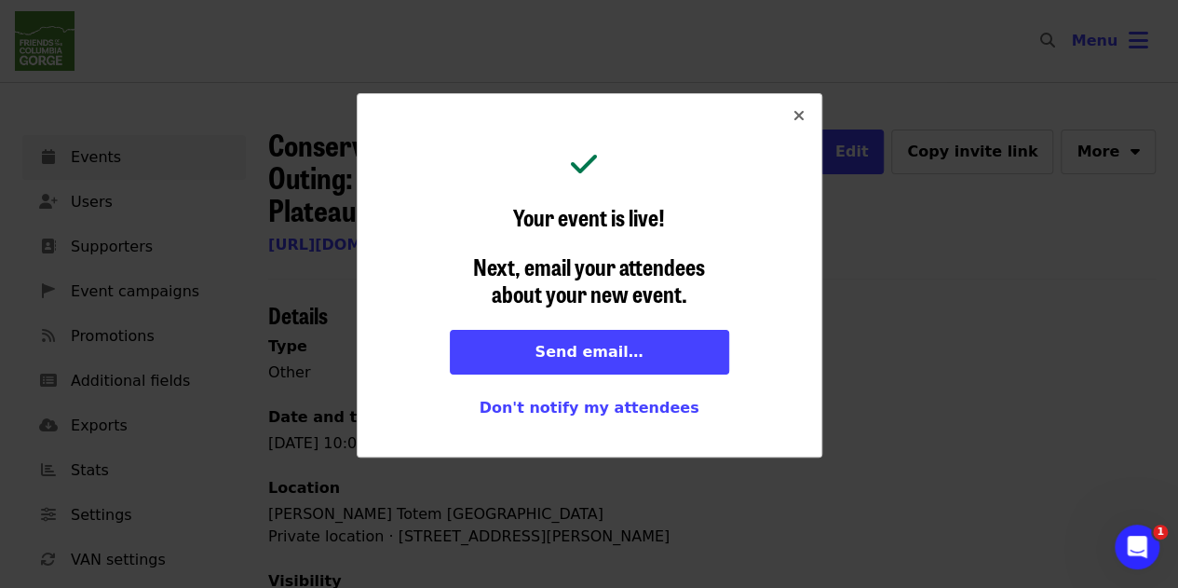
click at [796, 108] on icon "times icon" at bounding box center [798, 116] width 11 height 18
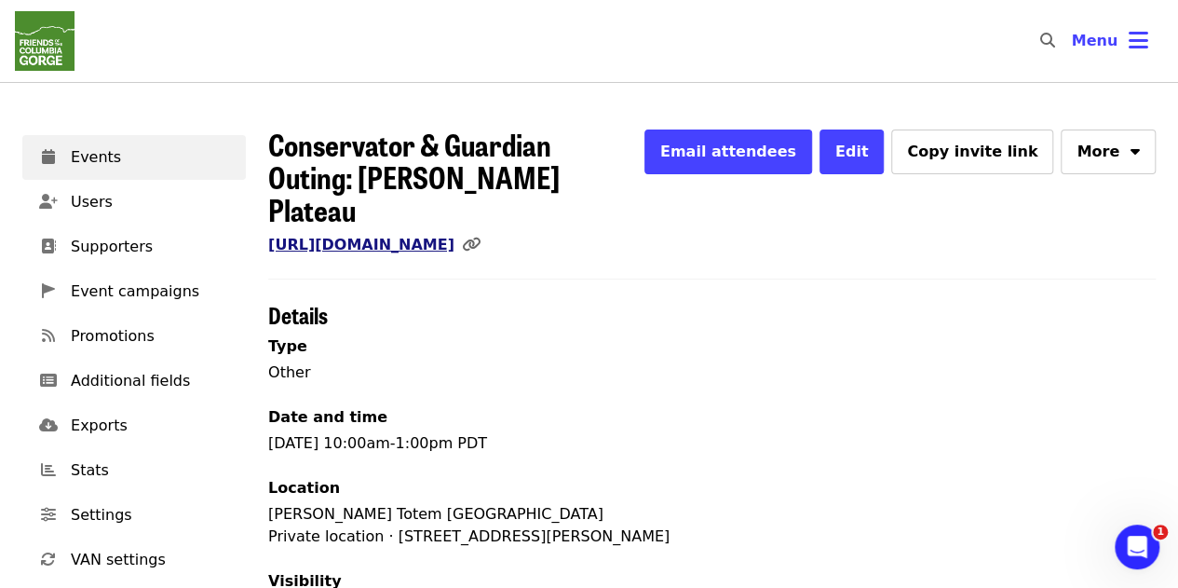
click at [454, 236] on link "[URL][DOMAIN_NAME]" at bounding box center [361, 245] width 186 height 18
